Goal: Information Seeking & Learning: Find specific fact

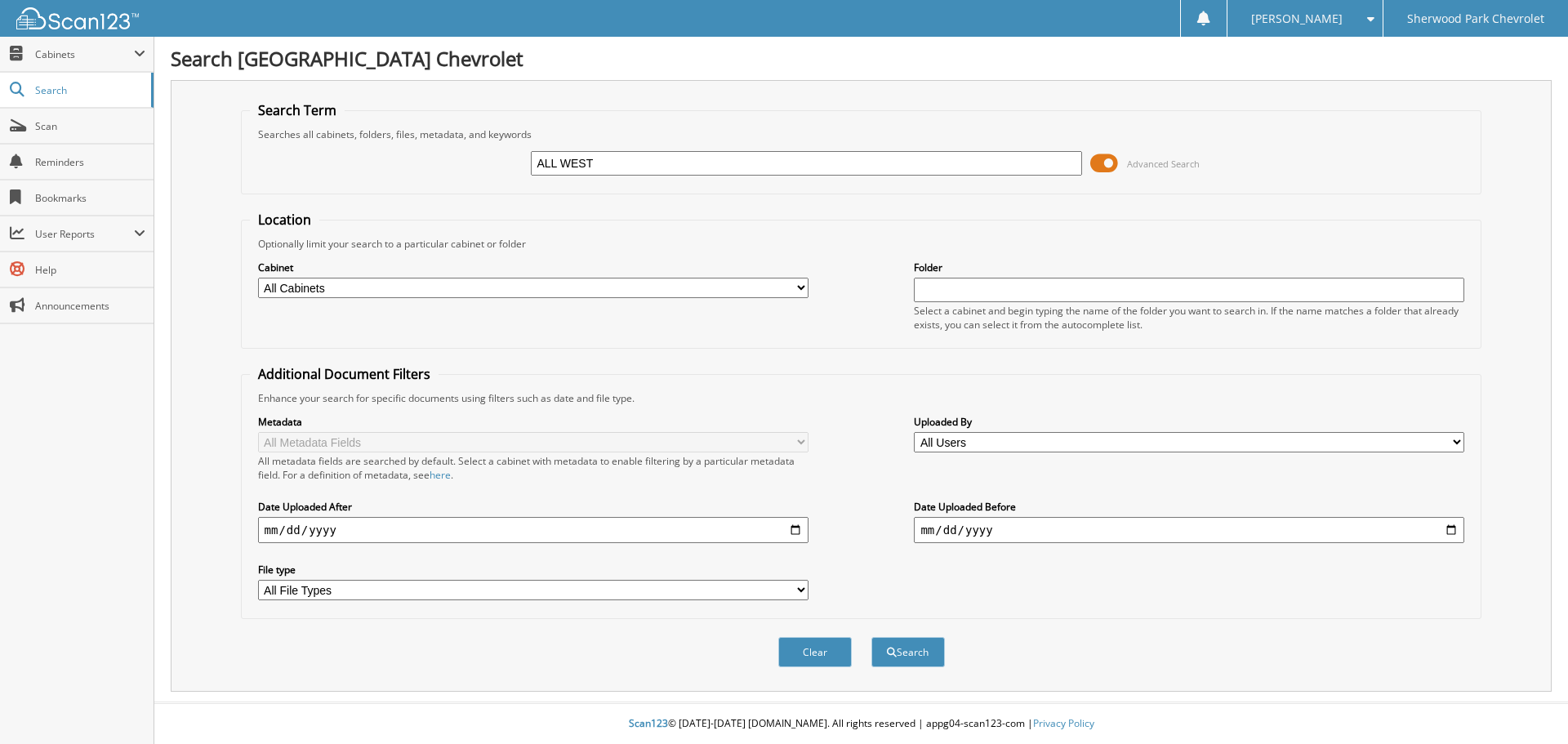
type input "ALL WEST"
click at [871, 637] on button "Search" at bounding box center [908, 652] width 74 height 30
click at [556, 157] on input "text" at bounding box center [806, 163] width 550 height 25
paste input "ALL WEST DEMOLITION LTD."
type input "ALL WEST DEMOLITION LTD."
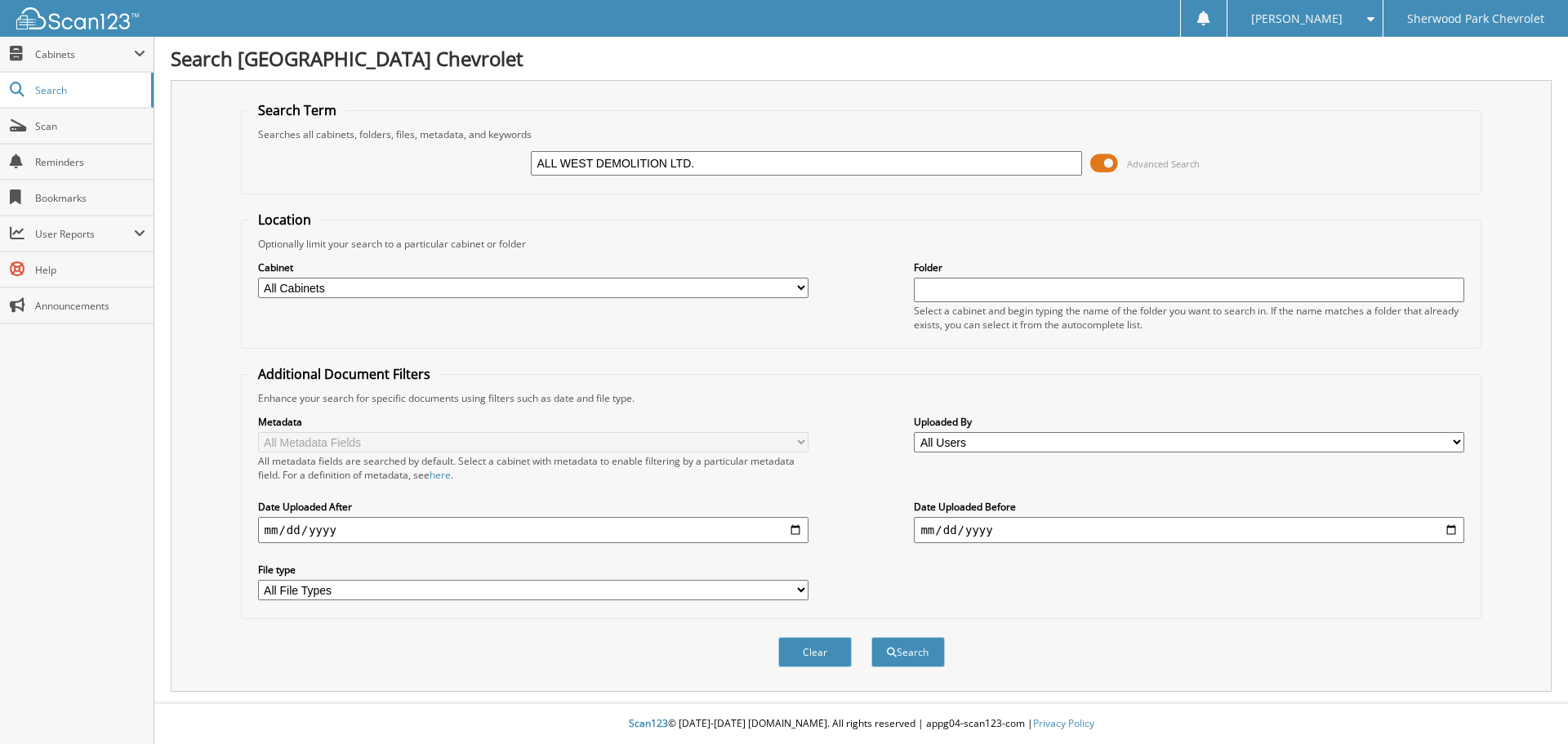
click at [871, 637] on button "Search" at bounding box center [908, 652] width 74 height 30
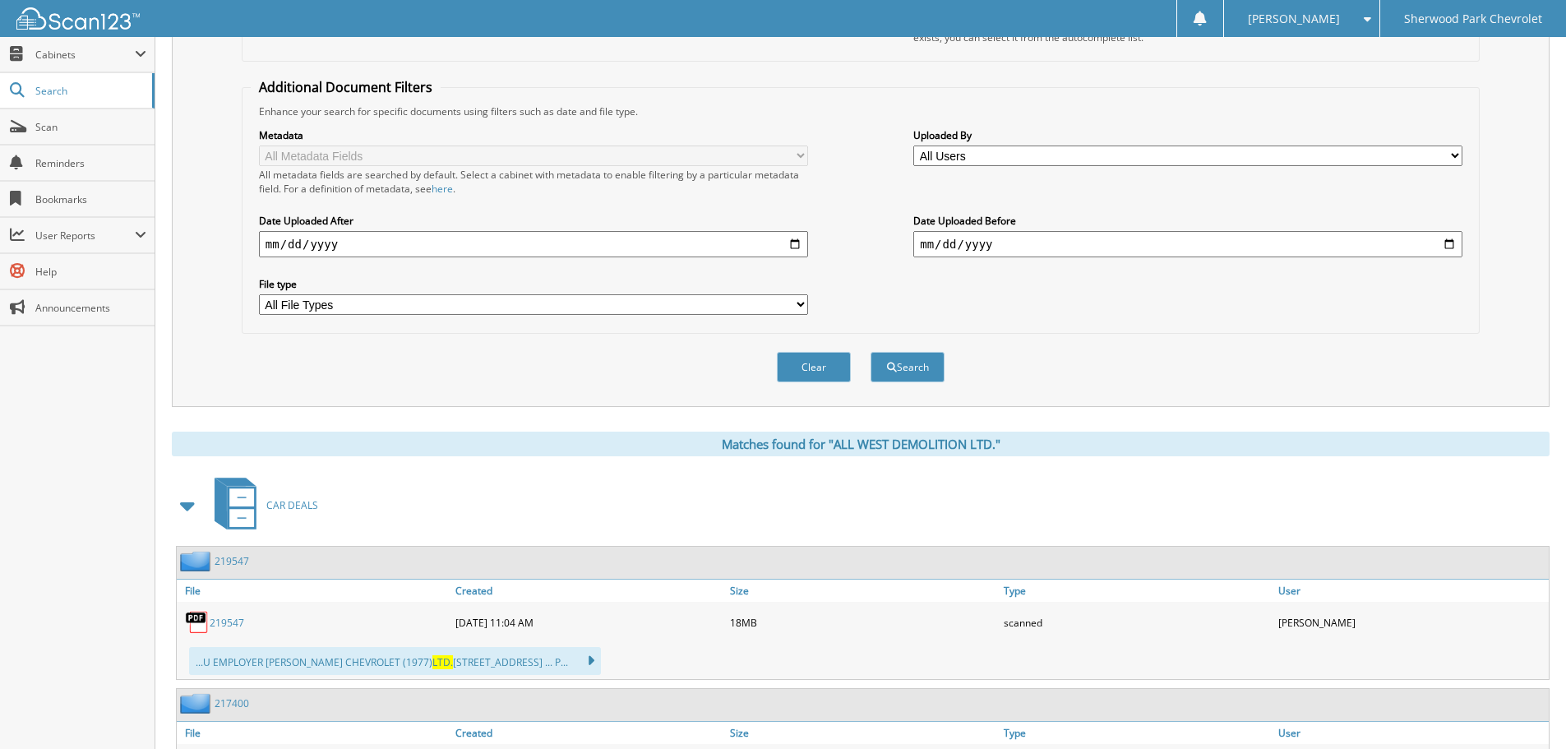
scroll to position [575, 0]
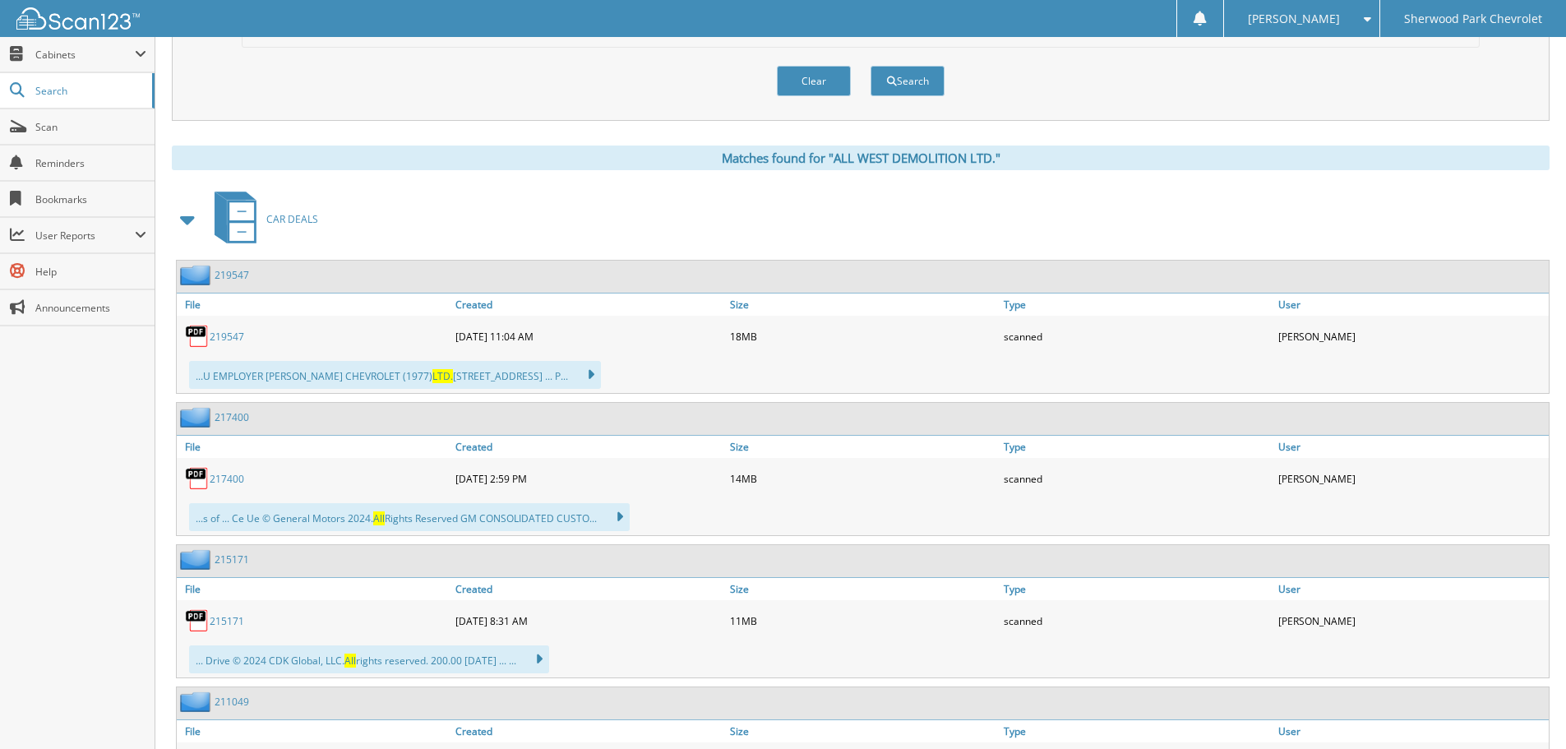
click at [218, 339] on link "219547" at bounding box center [227, 337] width 35 height 14
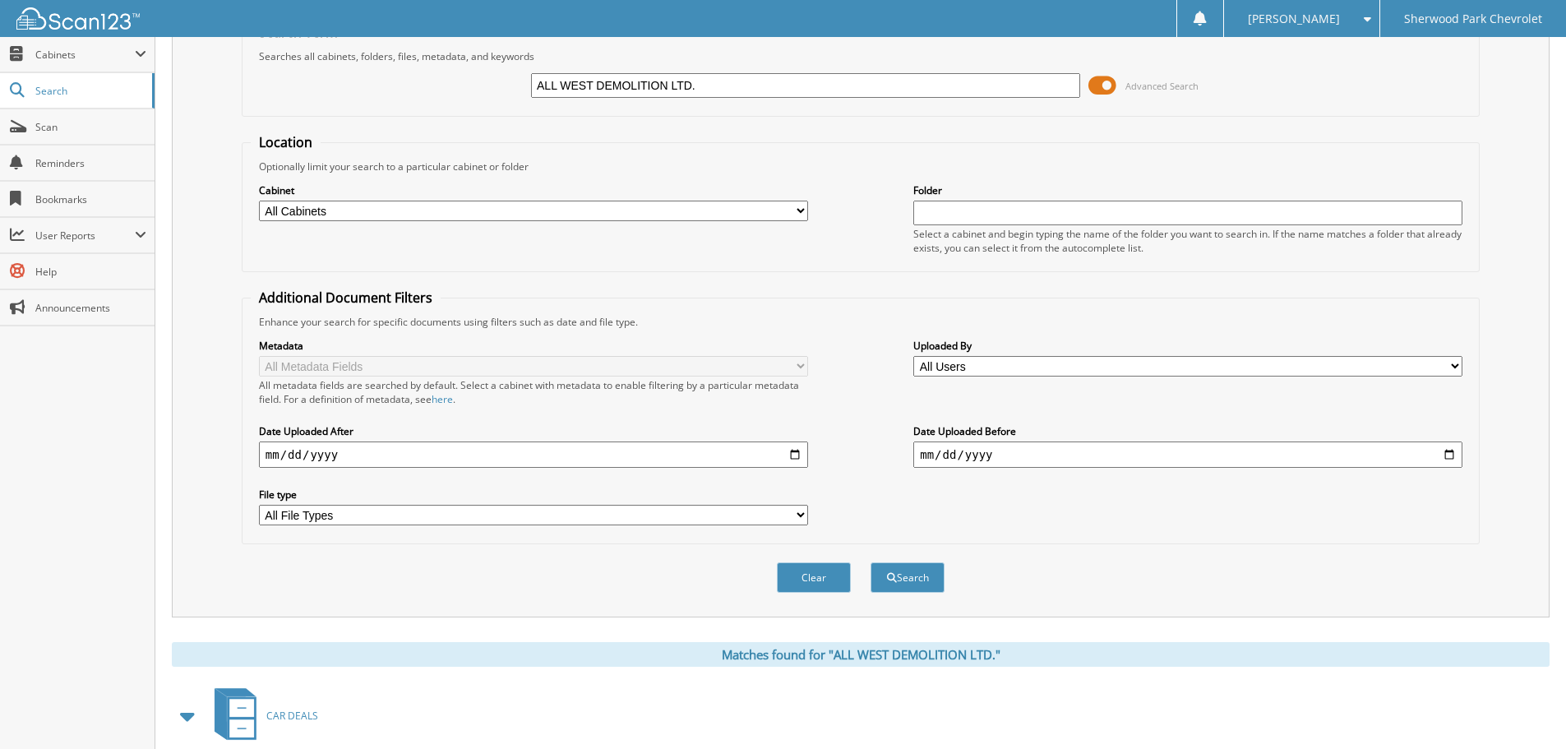
scroll to position [0, 0]
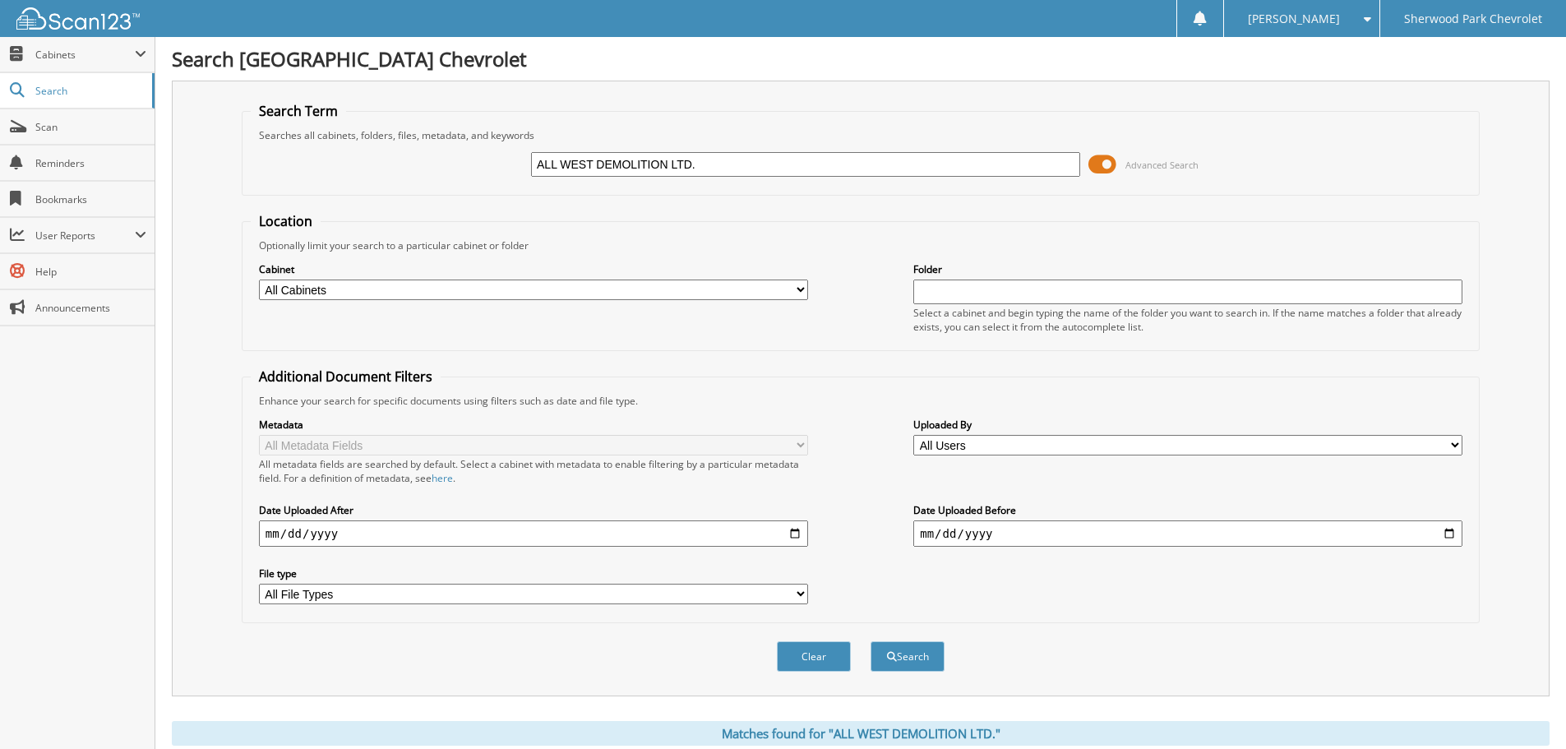
drag, startPoint x: 707, startPoint y: 174, endPoint x: 274, endPoint y: 219, distance: 435.5
click at [318, 218] on form "Search Term Searches all cabinets, folders, files, metadata, and keywords ALL W…" at bounding box center [861, 396] width 1238 height 588
type input "240337"
click at [870, 641] on button "Search" at bounding box center [907, 656] width 74 height 30
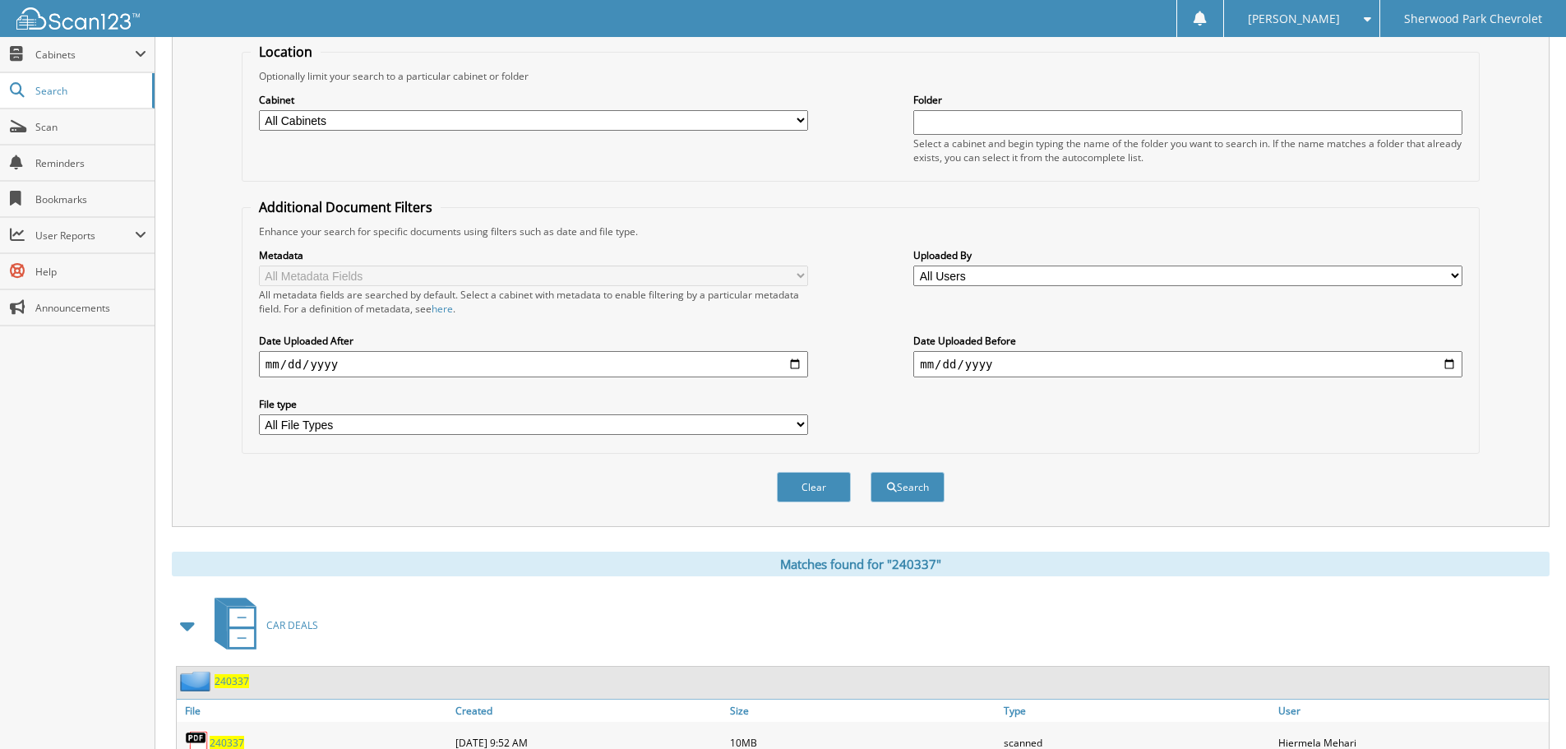
scroll to position [270, 0]
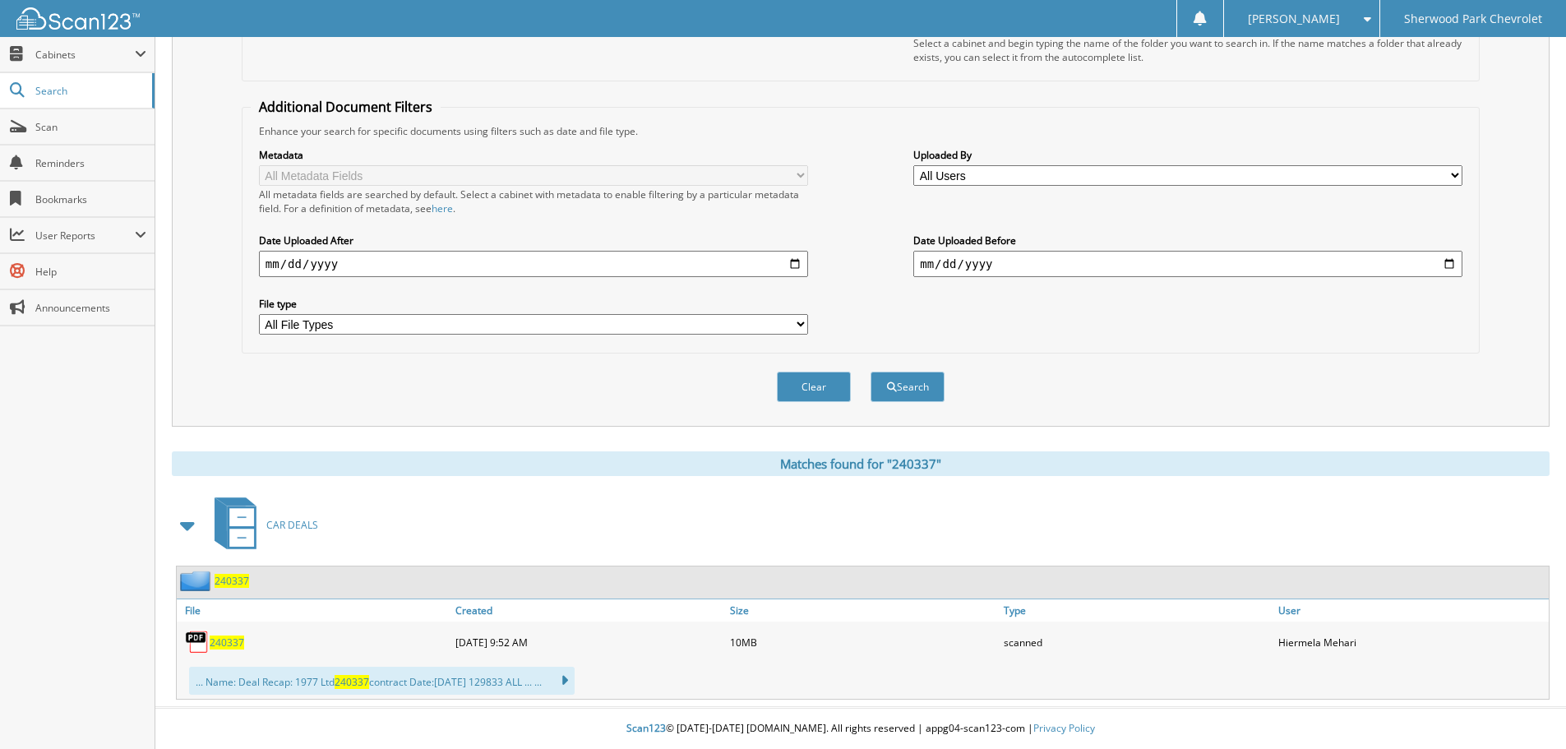
click at [228, 645] on span "240337" at bounding box center [227, 642] width 35 height 14
